Goal: Task Accomplishment & Management: Manage account settings

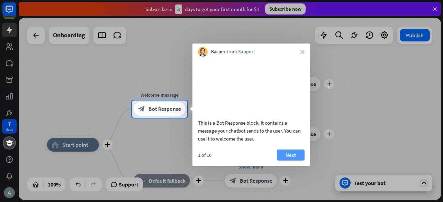
click at [291, 160] on button "Next" at bounding box center [291, 155] width 28 height 11
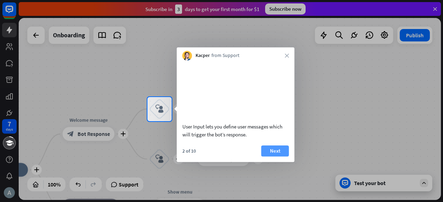
click at [279, 157] on button "Next" at bounding box center [275, 151] width 28 height 11
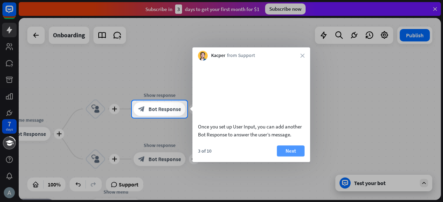
click at [284, 157] on button "Next" at bounding box center [291, 151] width 28 height 11
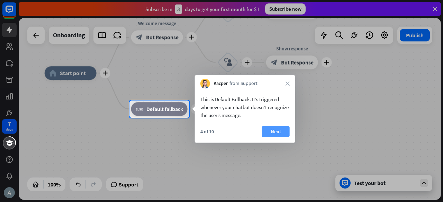
click at [282, 129] on button "Next" at bounding box center [276, 131] width 28 height 11
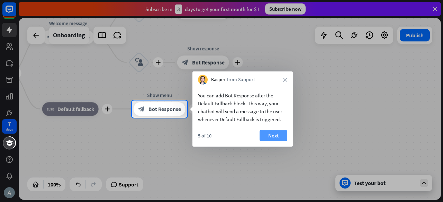
click at [279, 135] on button "Next" at bounding box center [273, 135] width 28 height 11
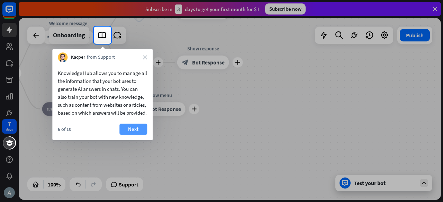
click at [138, 135] on button "Next" at bounding box center [133, 129] width 28 height 11
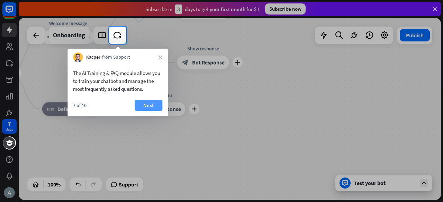
click at [148, 107] on button "Next" at bounding box center [149, 105] width 28 height 11
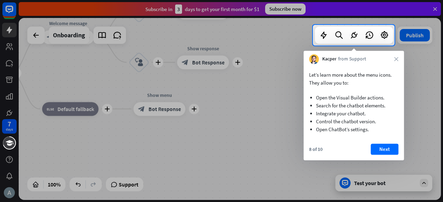
click at [387, 155] on div "8 of 10 Next" at bounding box center [353, 152] width 100 height 17
click at [383, 150] on button "Next" at bounding box center [384, 149] width 28 height 11
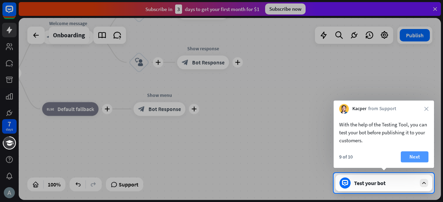
click at [407, 156] on button "Next" at bounding box center [415, 156] width 28 height 11
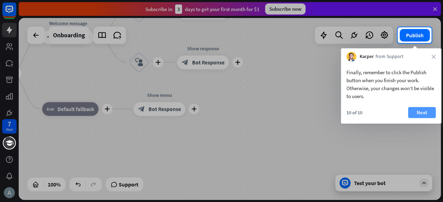
click at [414, 111] on button "Next" at bounding box center [422, 112] width 28 height 11
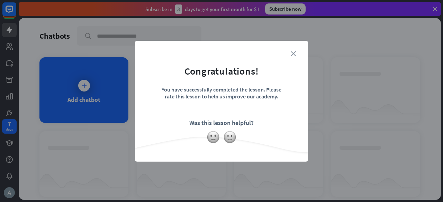
click at [291, 54] on icon "close" at bounding box center [293, 53] width 5 height 5
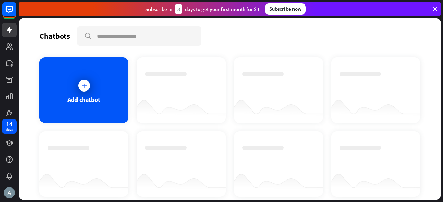
click at [82, 90] on div at bounding box center [84, 86] width 12 height 12
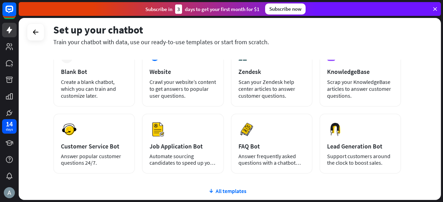
scroll to position [17, 0]
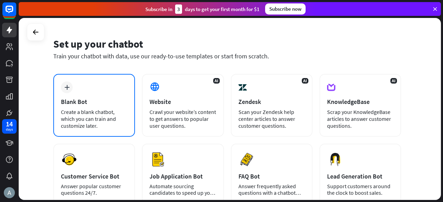
click at [68, 86] on icon "plus" at bounding box center [66, 87] width 5 height 5
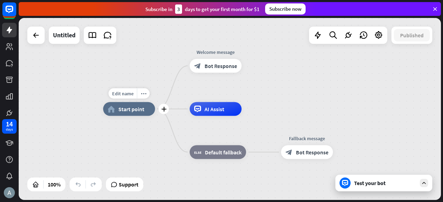
click at [132, 113] on div "home_2 Start point" at bounding box center [129, 109] width 52 height 14
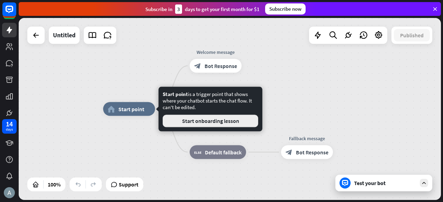
click at [200, 125] on button "Start onboarding lesson" at bounding box center [210, 121] width 95 height 12
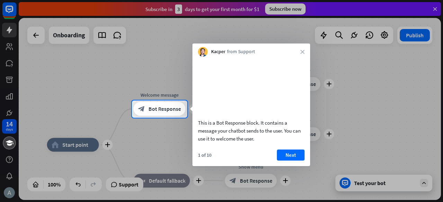
click at [240, 86] on video at bounding box center [251, 86] width 107 height 53
click at [287, 161] on button "Next" at bounding box center [291, 155] width 28 height 11
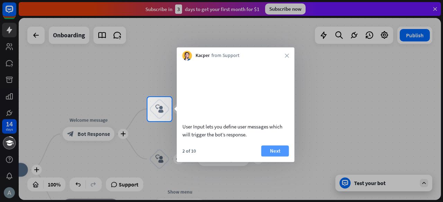
click at [268, 157] on button "Next" at bounding box center [275, 151] width 28 height 11
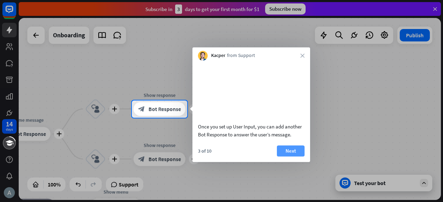
click at [283, 157] on button "Next" at bounding box center [291, 151] width 28 height 11
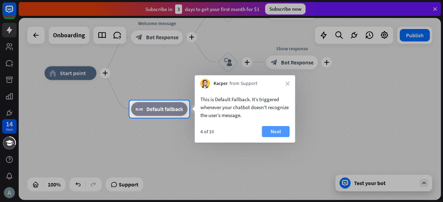
click at [278, 132] on button "Next" at bounding box center [276, 131] width 28 height 11
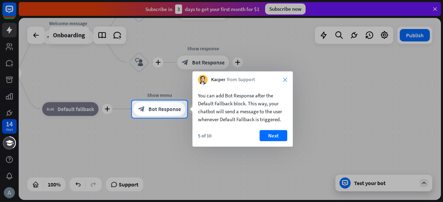
click at [286, 78] on icon "close" at bounding box center [285, 80] width 4 height 4
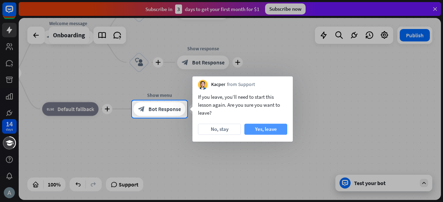
click at [265, 130] on button "Yes, leave" at bounding box center [265, 129] width 43 height 11
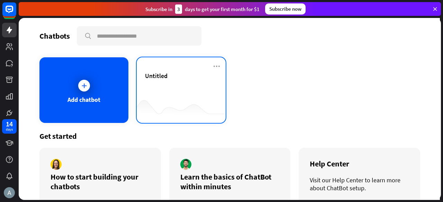
click at [176, 76] on div "Untitled" at bounding box center [181, 76] width 72 height 8
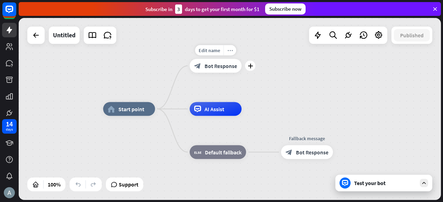
click at [230, 50] on icon "more_horiz" at bounding box center [230, 50] width 6 height 5
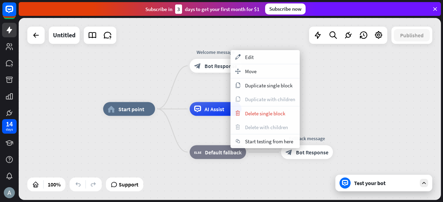
click at [135, 153] on div "home_2 Start point Welcome message block_bot_response Bot Response AI Assist bl…" at bounding box center [314, 200] width 422 height 182
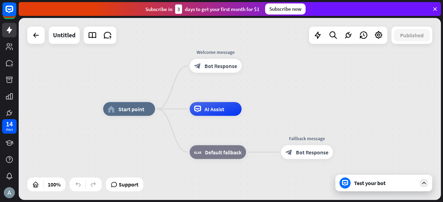
click at [435, 9] on icon at bounding box center [435, 9] width 6 height 6
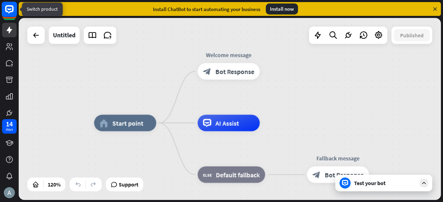
click at [12, 10] on icon at bounding box center [9, 9] width 8 height 8
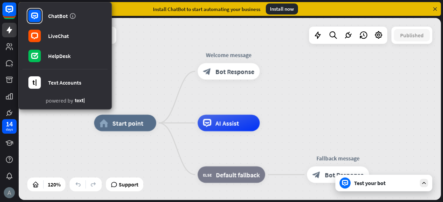
click at [8, 189] on img at bounding box center [9, 192] width 11 height 11
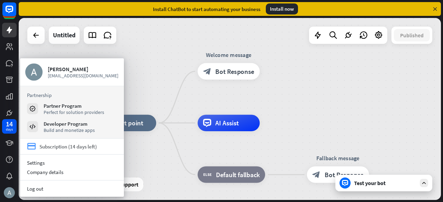
click at [58, 148] on div "Subscription (14 days left)" at bounding box center [67, 147] width 57 height 7
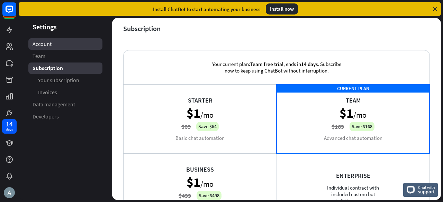
click at [38, 45] on span "Account" at bounding box center [42, 43] width 19 height 7
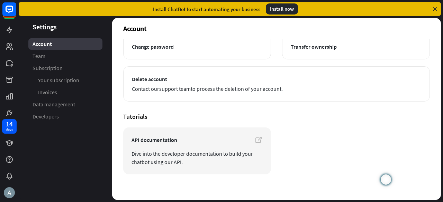
scroll to position [97, 0]
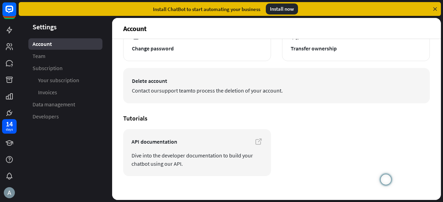
click at [159, 82] on span "Delete account" at bounding box center [276, 81] width 289 height 8
